Goal: Transaction & Acquisition: Download file/media

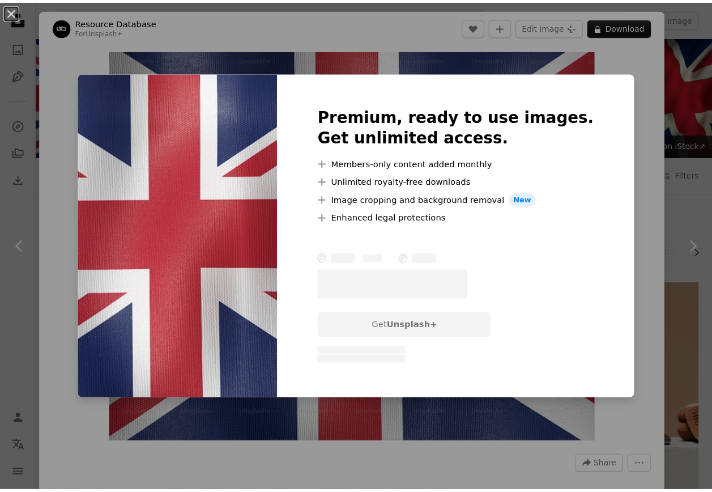
scroll to position [265, 0]
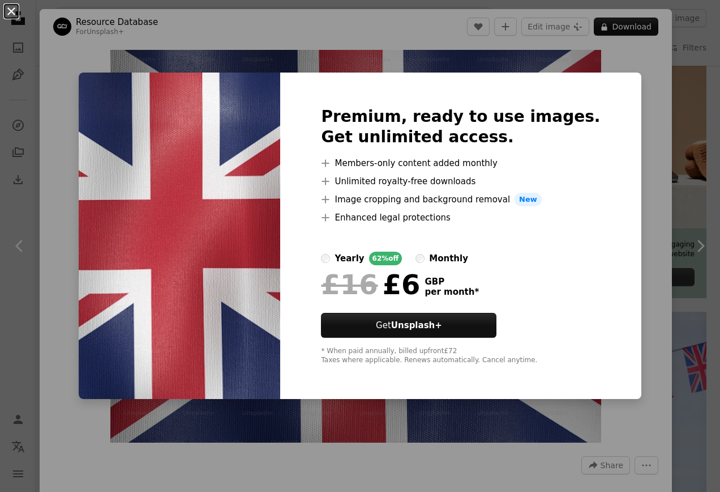
click at [10, 6] on button "An X shape" at bounding box center [12, 12] width 14 height 14
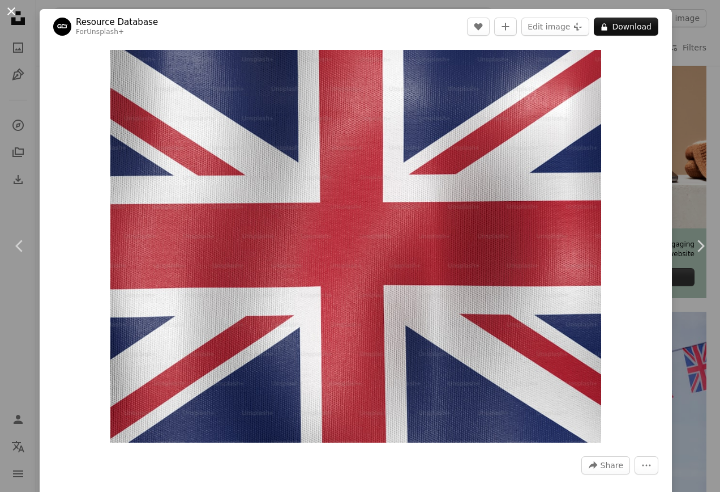
click at [8, 7] on button "An X shape" at bounding box center [12, 12] width 14 height 14
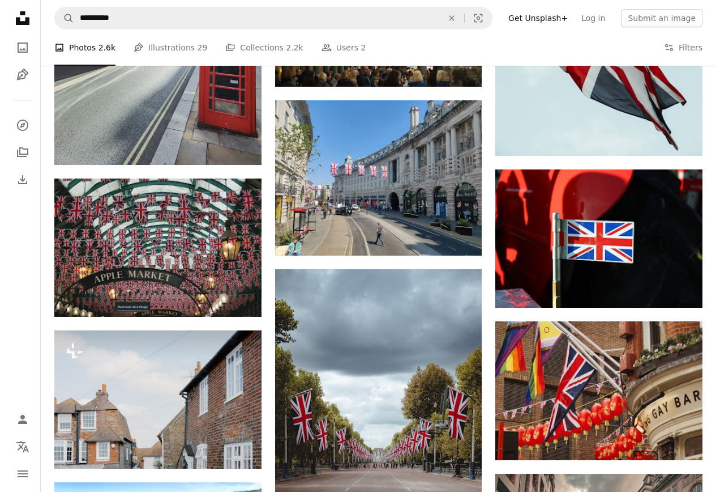
scroll to position [9176, 0]
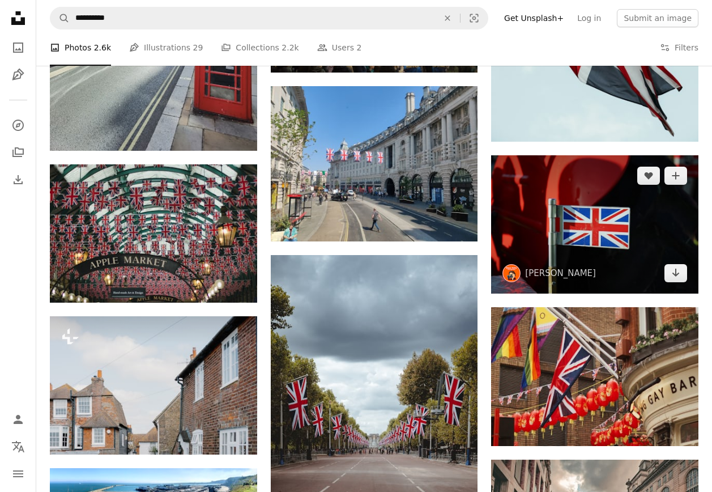
click at [587, 225] on img at bounding box center [594, 224] width 207 height 138
click at [622, 238] on img at bounding box center [594, 224] width 207 height 138
click at [607, 165] on img at bounding box center [594, 224] width 207 height 138
click at [587, 232] on img at bounding box center [594, 224] width 207 height 138
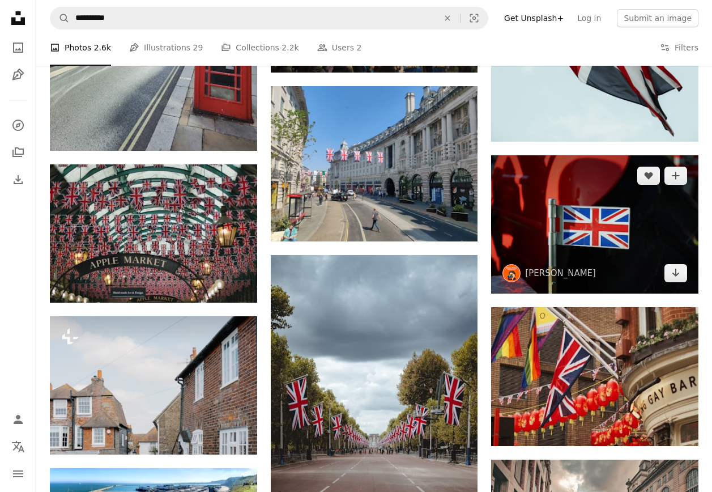
click at [587, 232] on img at bounding box center [594, 224] width 207 height 138
click at [676, 179] on icon "A plus sign" at bounding box center [675, 175] width 9 height 9
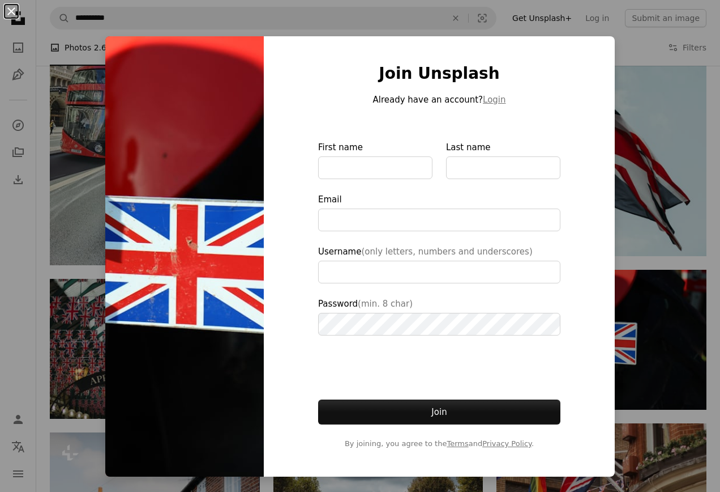
type input "**********"
click at [11, 10] on button "An X shape" at bounding box center [12, 12] width 14 height 14
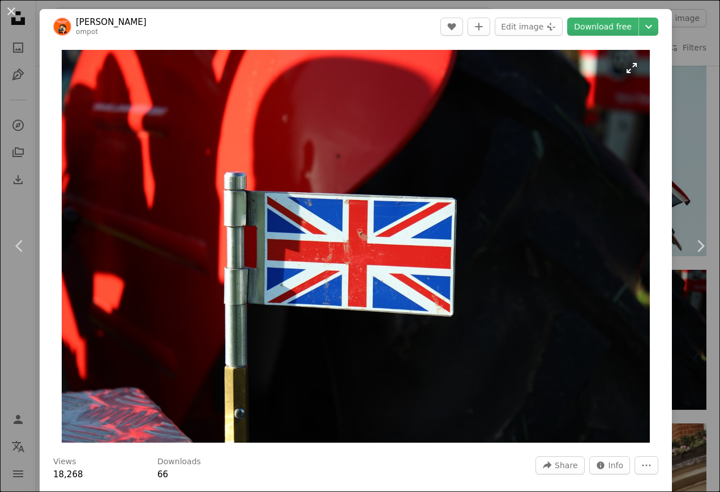
click at [360, 244] on img "Zoom in on this image" at bounding box center [356, 246] width 589 height 393
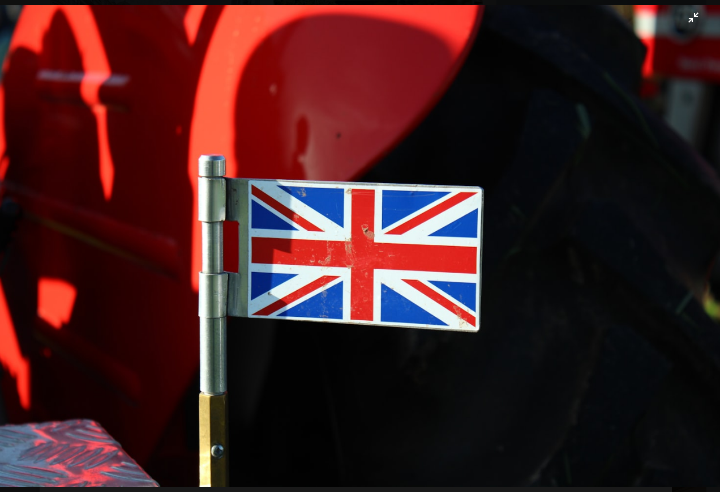
drag, startPoint x: 633, startPoint y: 75, endPoint x: 372, endPoint y: 49, distance: 262.5
click at [372, 49] on img "Zoom out on this image" at bounding box center [360, 245] width 722 height 481
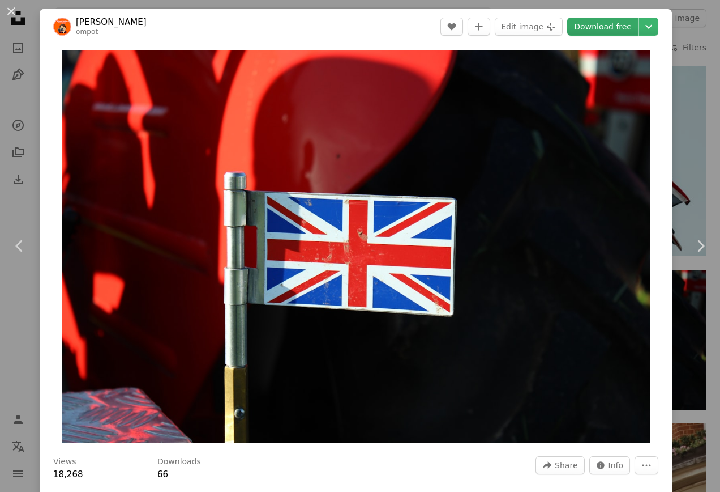
click at [597, 23] on link "Download free" at bounding box center [603, 27] width 71 height 18
